Goal: Navigation & Orientation: Find specific page/section

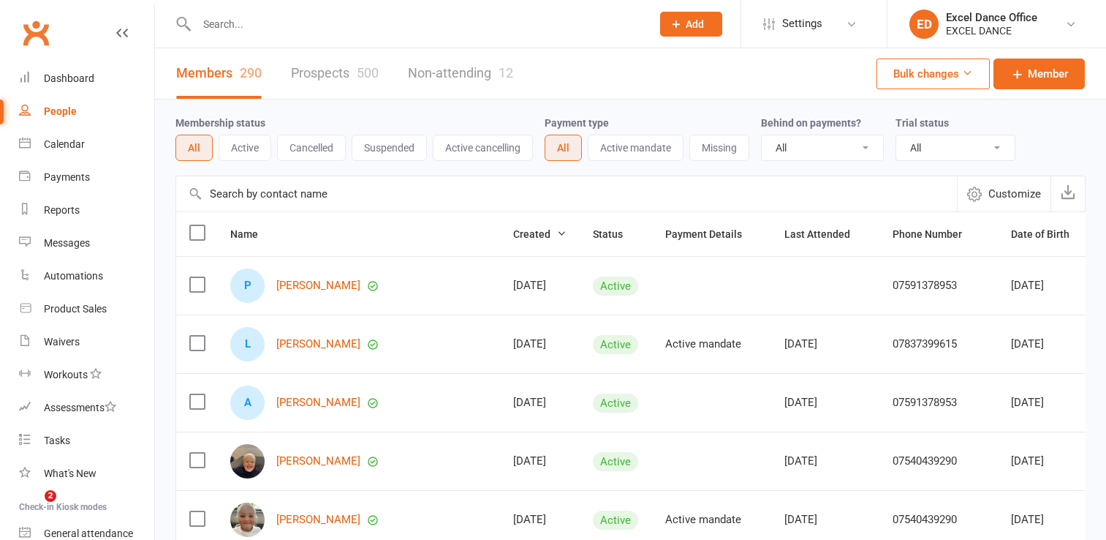
select select "100"
click at [75, 69] on link "Dashboard" at bounding box center [86, 78] width 135 height 33
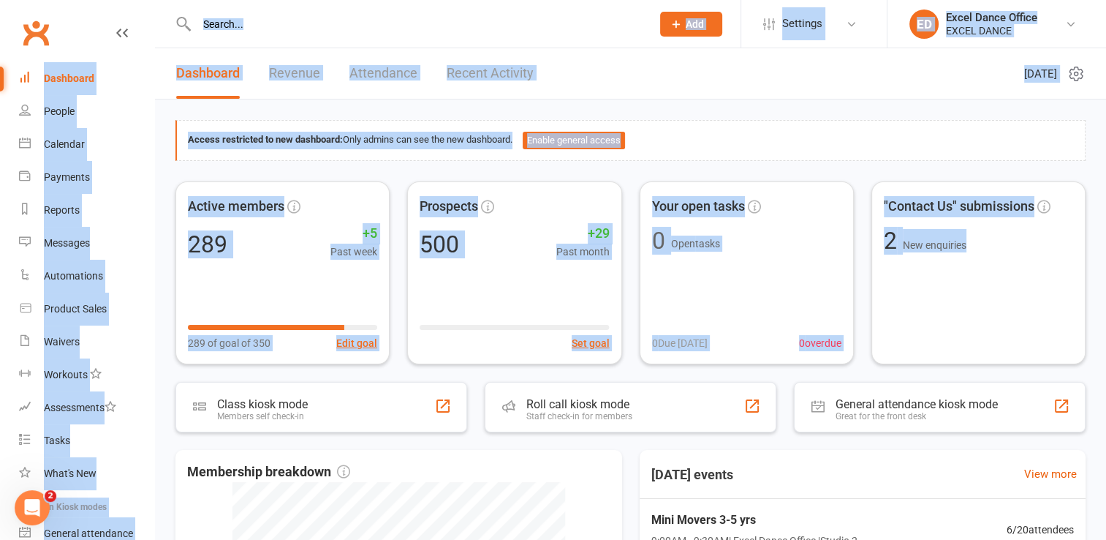
drag, startPoint x: 1099, startPoint y: 143, endPoint x: 1118, endPoint y: -23, distance: 167.1
click at [1106, 0] on html "Prospect Member Non-attending contact Class / event Appointment Task Membership…" at bounding box center [553, 462] width 1106 height 924
click at [1003, 110] on div "Access restricted to new dashboard: Only admins can see the new dashboard. Enab…" at bounding box center [630, 491] width 951 height 784
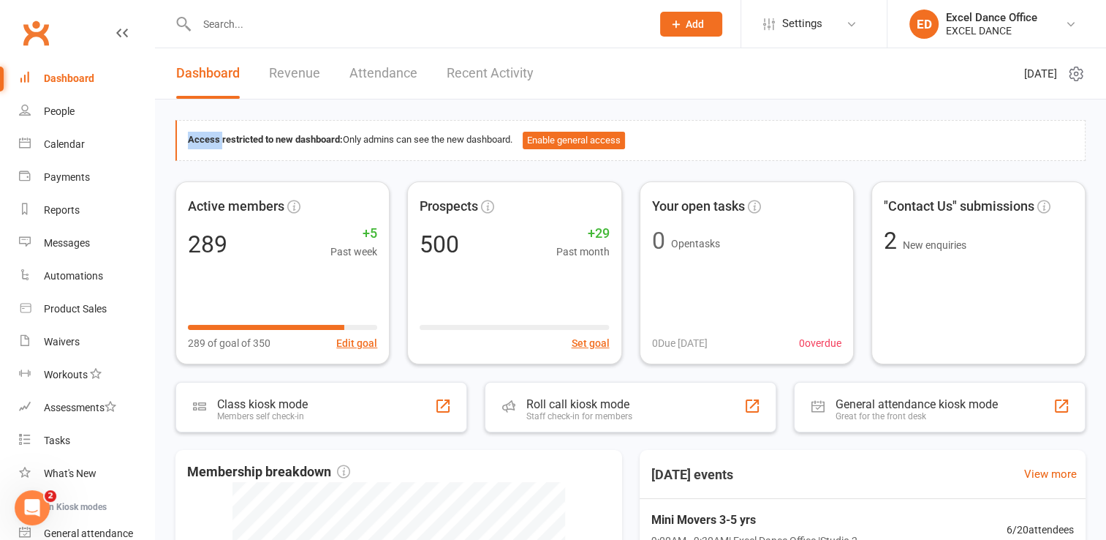
click at [1003, 110] on div "Access restricted to new dashboard: Only admins can see the new dashboard. Enab…" at bounding box center [630, 491] width 951 height 784
